Goal: Transaction & Acquisition: Purchase product/service

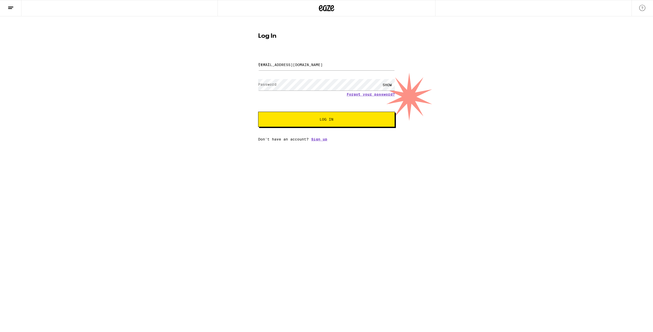
click at [186, 114] on div "Log In Email Email [EMAIL_ADDRESS][DOMAIN_NAME] Password Password SHOW Forgot y…" at bounding box center [326, 78] width 653 height 125
click at [331, 118] on span "Log In" at bounding box center [327, 120] width 14 height 4
click at [323, 125] on button "Log In" at bounding box center [326, 119] width 137 height 15
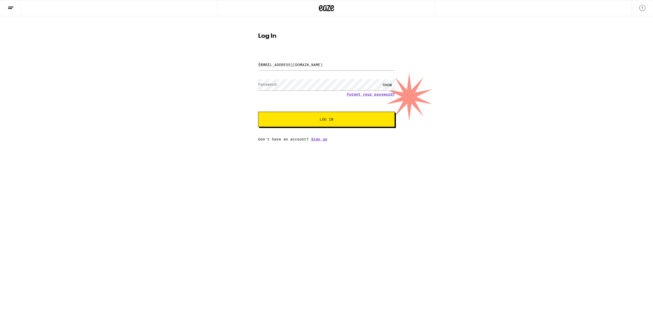
click at [323, 125] on button "Log In" at bounding box center [326, 119] width 137 height 15
click at [74, 46] on div "Log In Email Email [EMAIL_ADDRESS][DOMAIN_NAME] Password Password SHOW Forgot y…" at bounding box center [326, 78] width 653 height 125
drag, startPoint x: 74, startPoint y: 46, endPoint x: 87, endPoint y: 20, distance: 28.2
click at [75, 45] on div "Log In Email Email [EMAIL_ADDRESS][DOMAIN_NAME] Password Password SHOW Forgot y…" at bounding box center [326, 78] width 653 height 125
drag, startPoint x: 420, startPoint y: 79, endPoint x: 416, endPoint y: 106, distance: 28.0
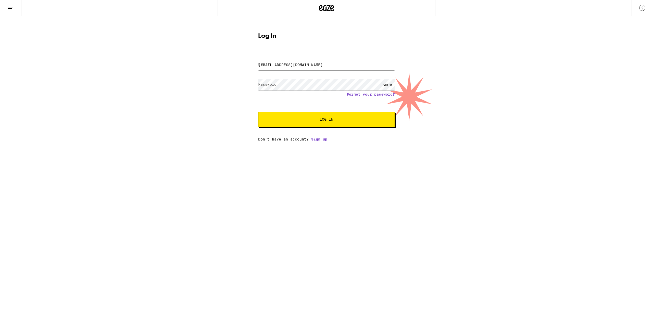
click at [420, 80] on div "Log In Email Email [EMAIL_ADDRESS][DOMAIN_NAME] Password Password SHOW Forgot y…" at bounding box center [326, 78] width 653 height 125
drag, startPoint x: 416, startPoint y: 106, endPoint x: 316, endPoint y: 45, distance: 117.9
click at [416, 106] on div "Log In Email Email [EMAIL_ADDRESS][DOMAIN_NAME] Password Password SHOW Forgot y…" at bounding box center [326, 78] width 653 height 125
click at [318, 122] on button "Log In" at bounding box center [326, 119] width 137 height 15
click at [326, 62] on input "[EMAIL_ADDRESS][DOMAIN_NAME]" at bounding box center [326, 64] width 137 height 11
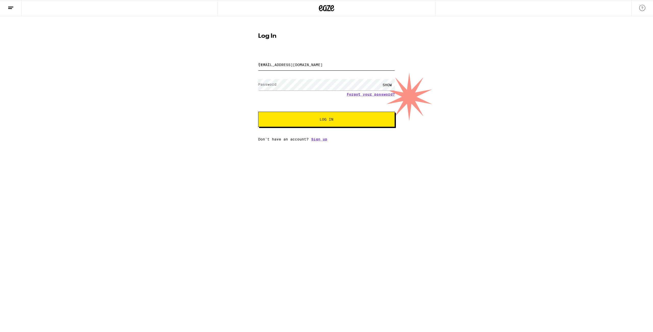
click at [326, 62] on input "[EMAIL_ADDRESS][DOMAIN_NAME]" at bounding box center [326, 64] width 137 height 11
click at [323, 70] on input "[EMAIL_ADDRESS][DOMAIN_NAME]" at bounding box center [326, 64] width 137 height 11
click at [319, 64] on input "[EMAIL_ADDRESS][DOMAIN_NAME]" at bounding box center [326, 64] width 137 height 11
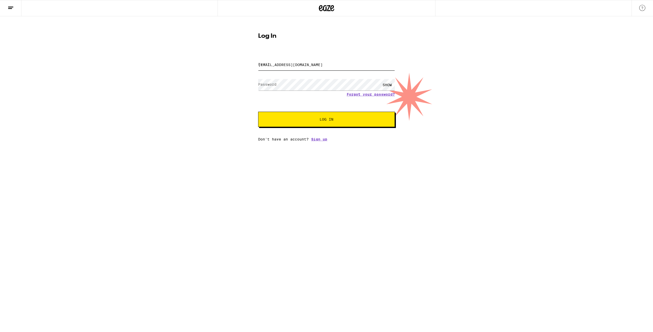
click at [319, 64] on input "[EMAIL_ADDRESS][DOMAIN_NAME]" at bounding box center [326, 64] width 137 height 11
click at [309, 122] on button "Log In" at bounding box center [326, 119] width 137 height 15
click at [123, 75] on div "Log In Email Email Password Password SHOW Forgot your password? Log In Don't ha…" at bounding box center [326, 78] width 653 height 125
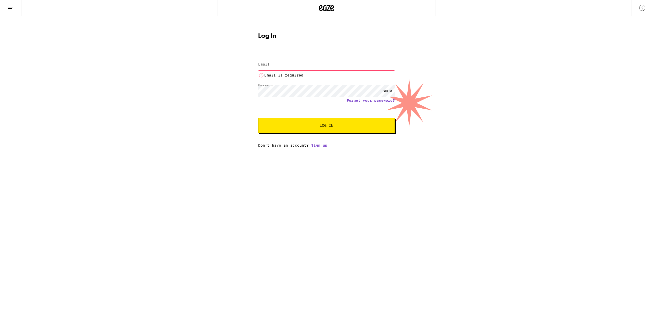
drag, startPoint x: 222, startPoint y: 111, endPoint x: 259, endPoint y: 103, distance: 37.7
click at [222, 110] on div "Log In Email Email Email is required Password Password SHOW Forgot your passwor…" at bounding box center [326, 81] width 653 height 131
click at [287, 67] on input "Email" at bounding box center [326, 64] width 137 height 11
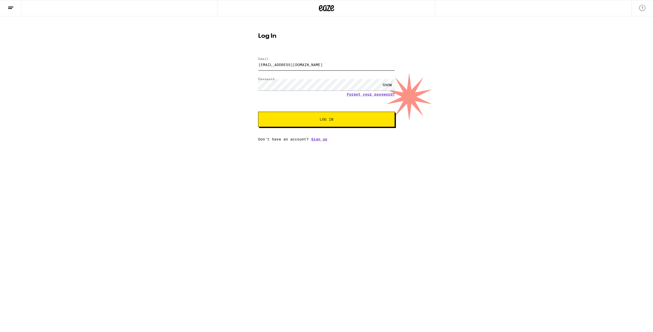
type input "[EMAIL_ADDRESS][DOMAIN_NAME]"
click at [307, 121] on span "Log In" at bounding box center [326, 120] width 95 height 4
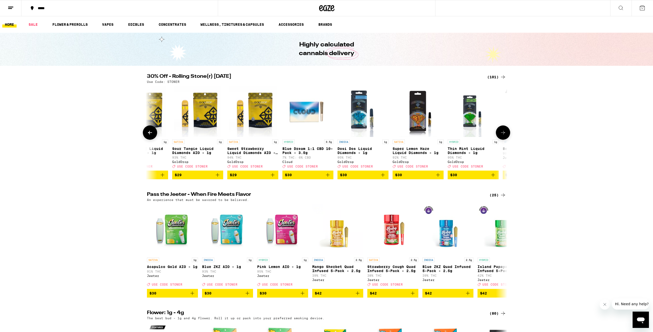
scroll to position [0, 3043]
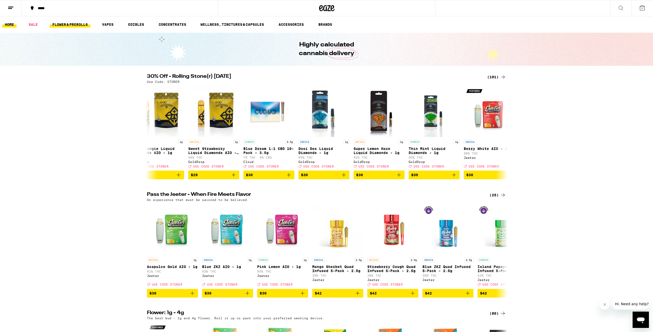
click at [72, 24] on link "FLOWER & PREROLLS" at bounding box center [70, 24] width 41 height 6
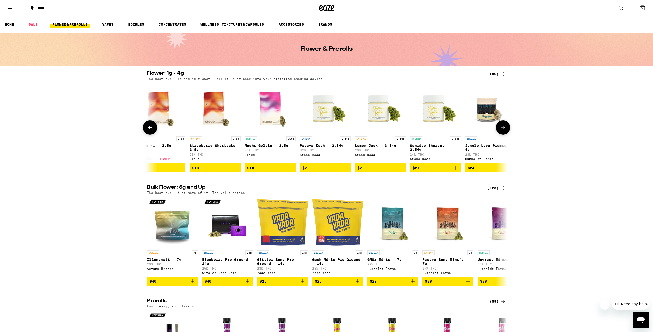
scroll to position [0, 606]
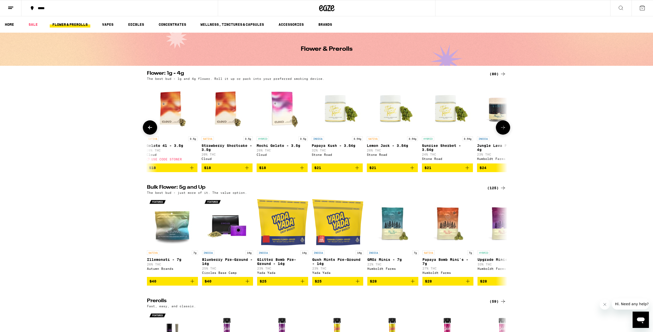
click at [337, 171] on span "$21" at bounding box center [337, 168] width 46 height 6
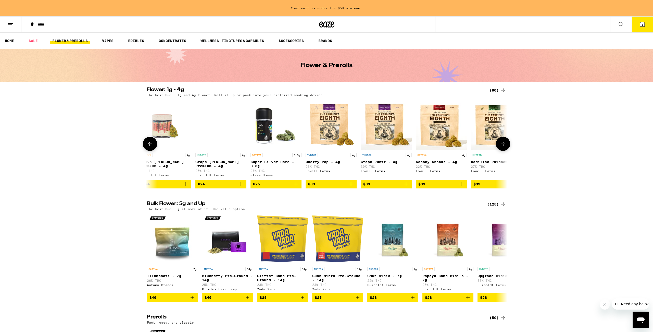
scroll to position [0, 1069]
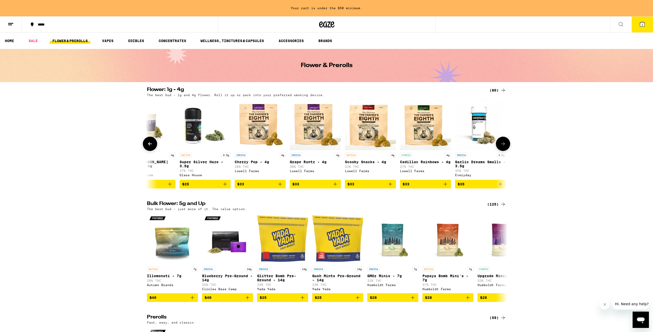
click at [312, 187] on span "$33" at bounding box center [315, 184] width 46 height 6
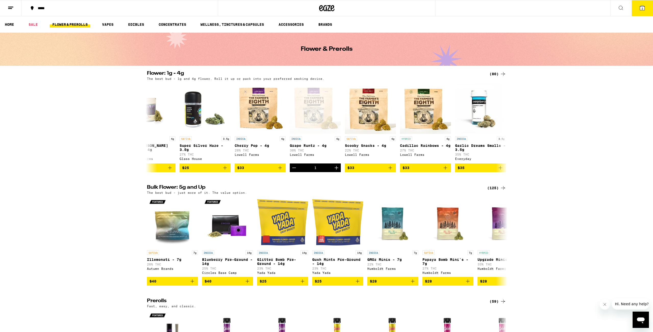
click at [636, 12] on button "2" at bounding box center [641, 8] width 21 height 16
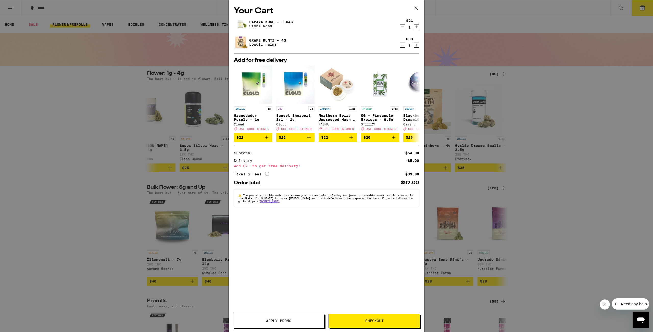
click at [414, 6] on icon at bounding box center [416, 8] width 8 height 8
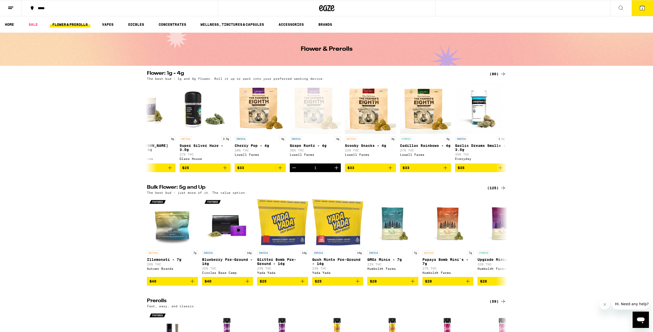
drag, startPoint x: 77, startPoint y: 107, endPoint x: 162, endPoint y: 11, distance: 127.9
click at [78, 107] on div "Flower: 1g - 4g (80) The best bud - 1g and 4g flower. Roll it up or pack into y…" at bounding box center [326, 121] width 653 height 101
